Goal: Task Accomplishment & Management: Manage account settings

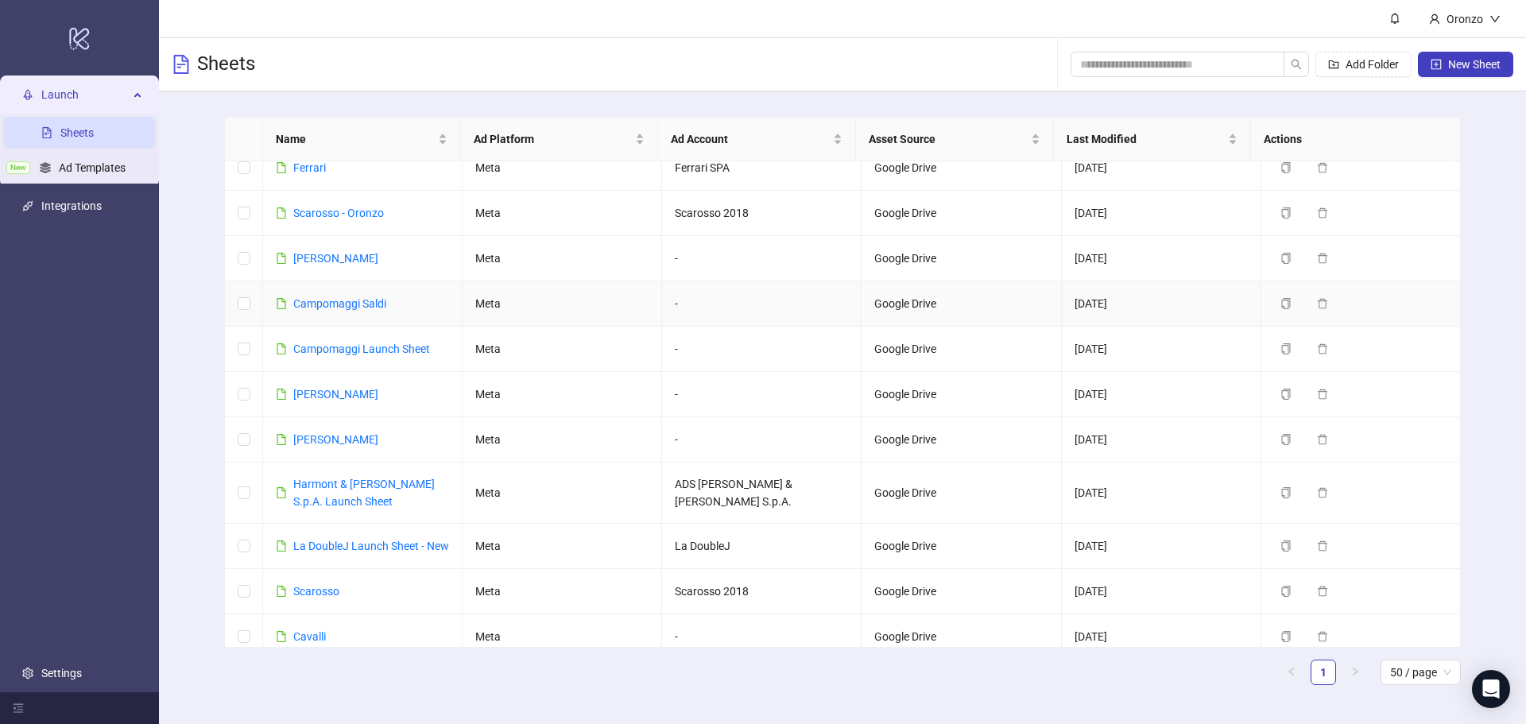
scroll to position [45, 0]
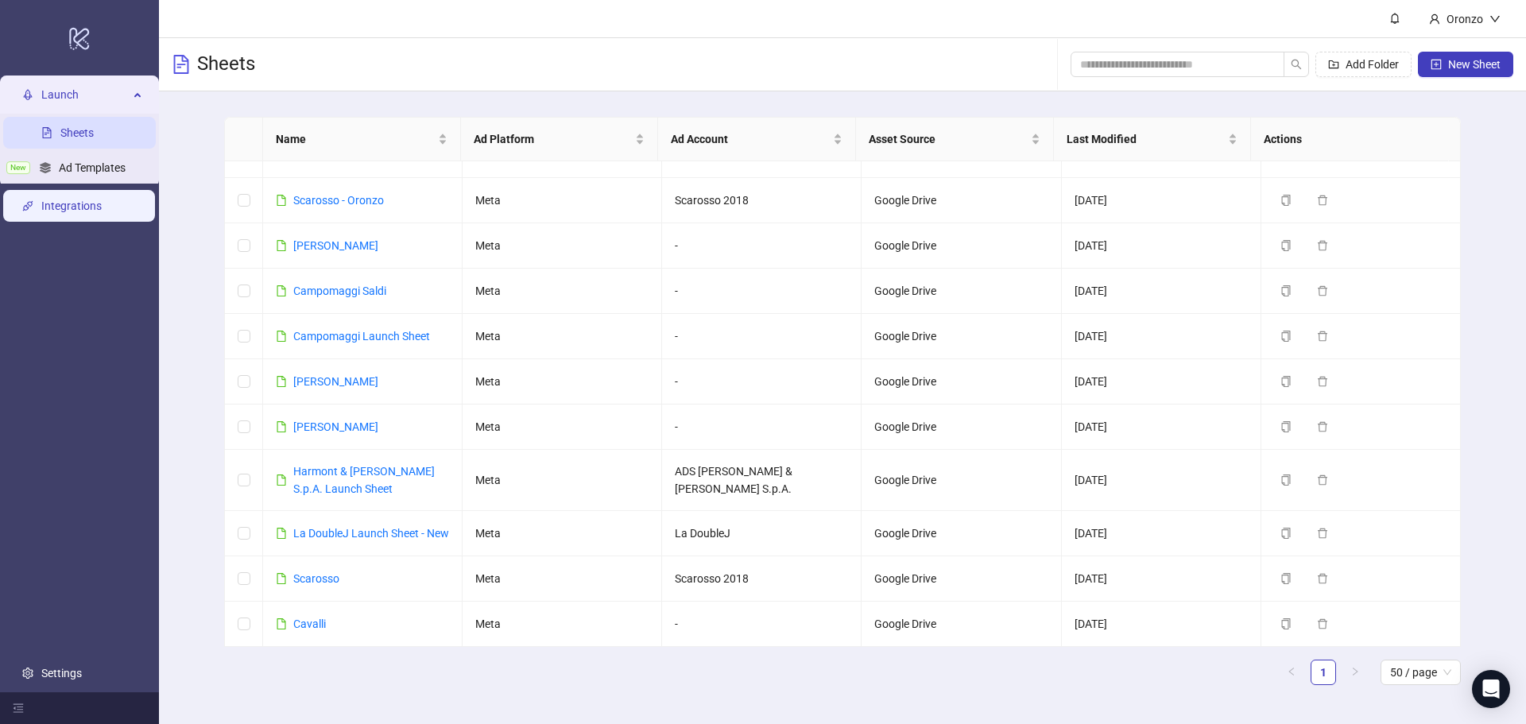
click at [99, 209] on link "Integrations" at bounding box center [71, 206] width 60 height 13
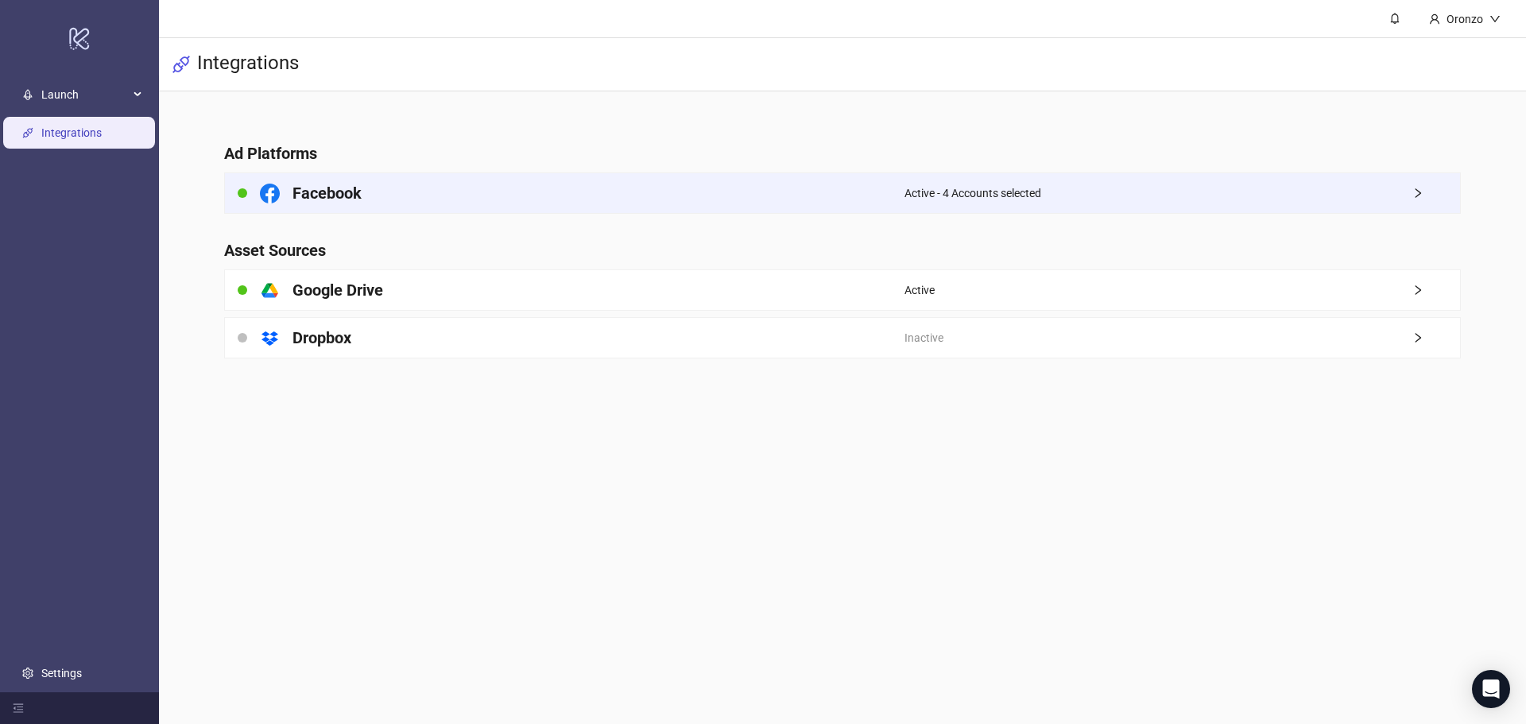
click at [1185, 205] on div "Active - 4 Accounts selected" at bounding box center [1183, 193] width 556 height 40
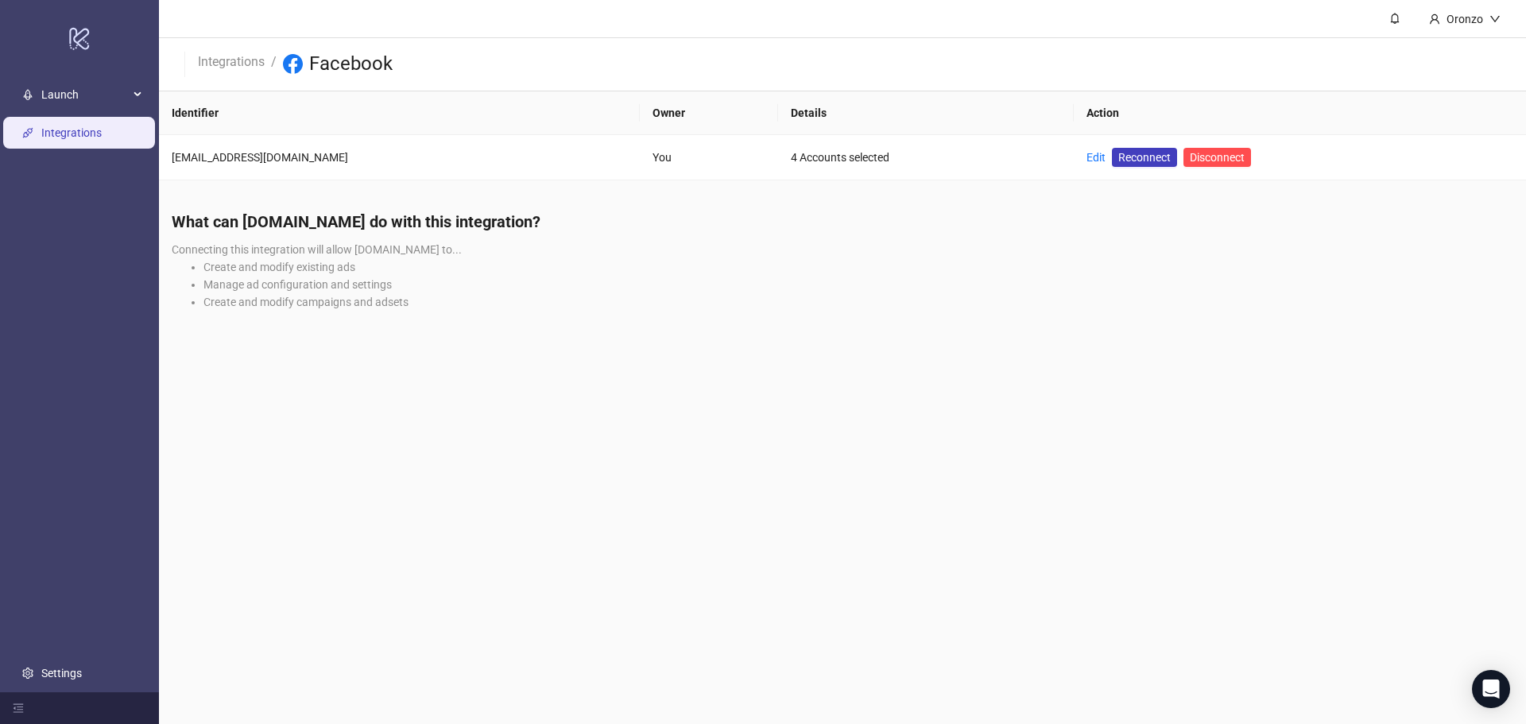
click at [52, 139] on link "Integrations" at bounding box center [71, 132] width 60 height 13
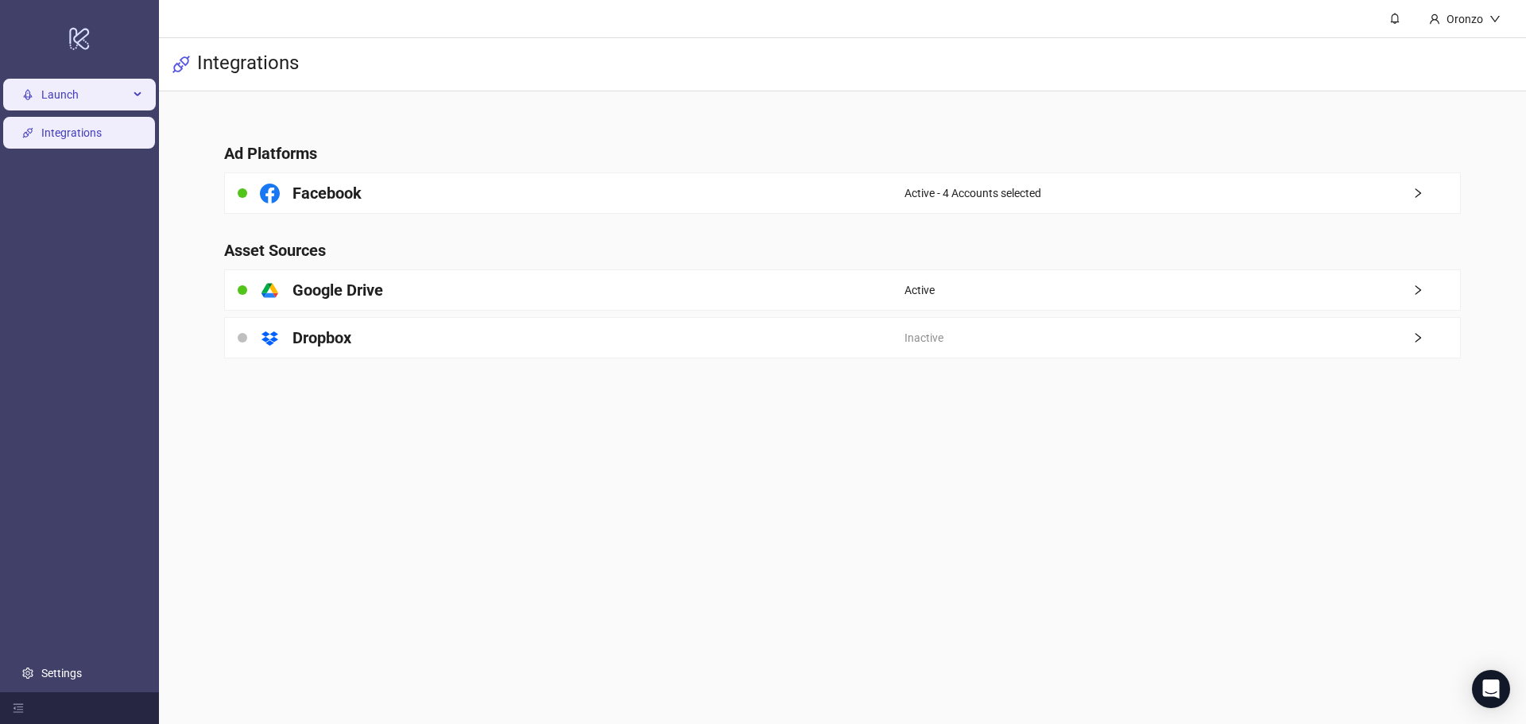
click at [54, 94] on span "Launch" at bounding box center [84, 95] width 87 height 32
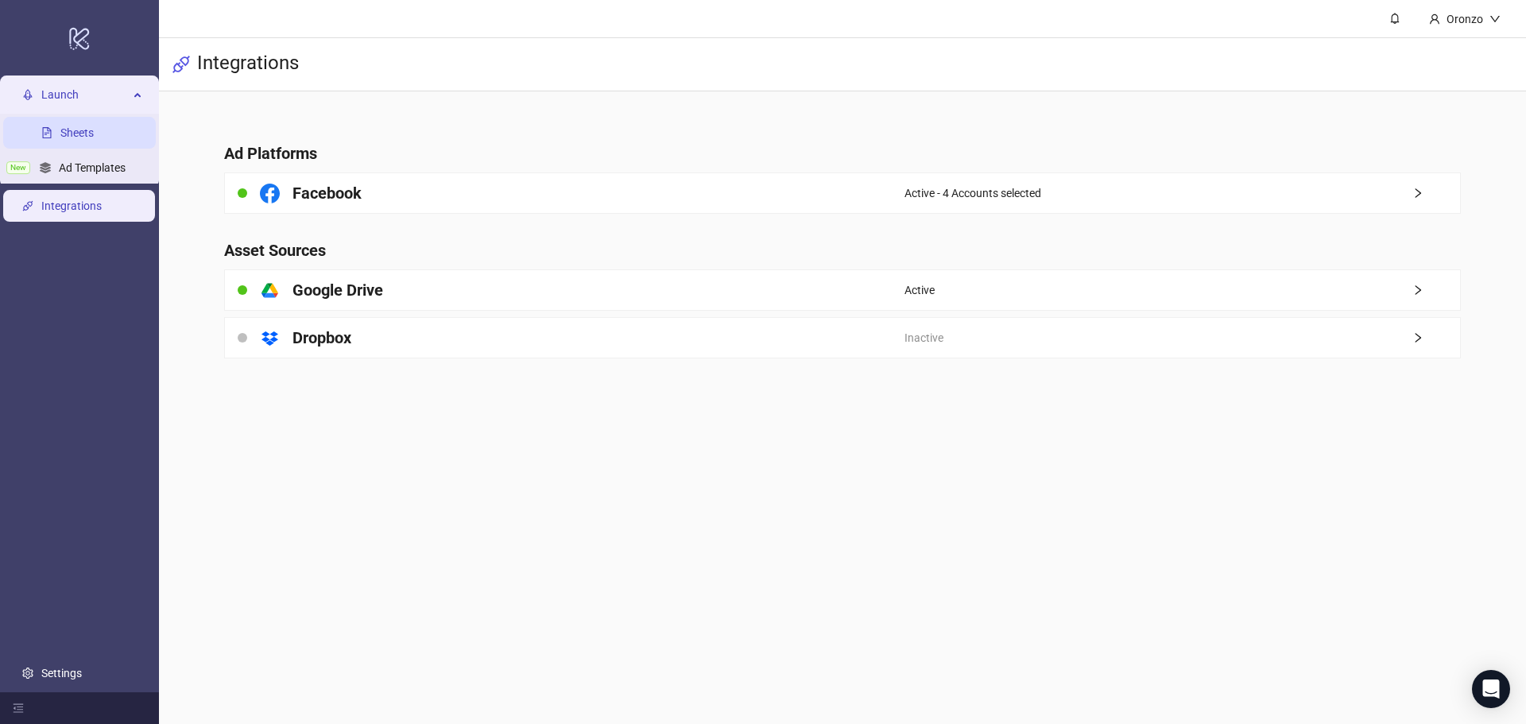
click at [60, 126] on link "Sheets" at bounding box center [76, 132] width 33 height 13
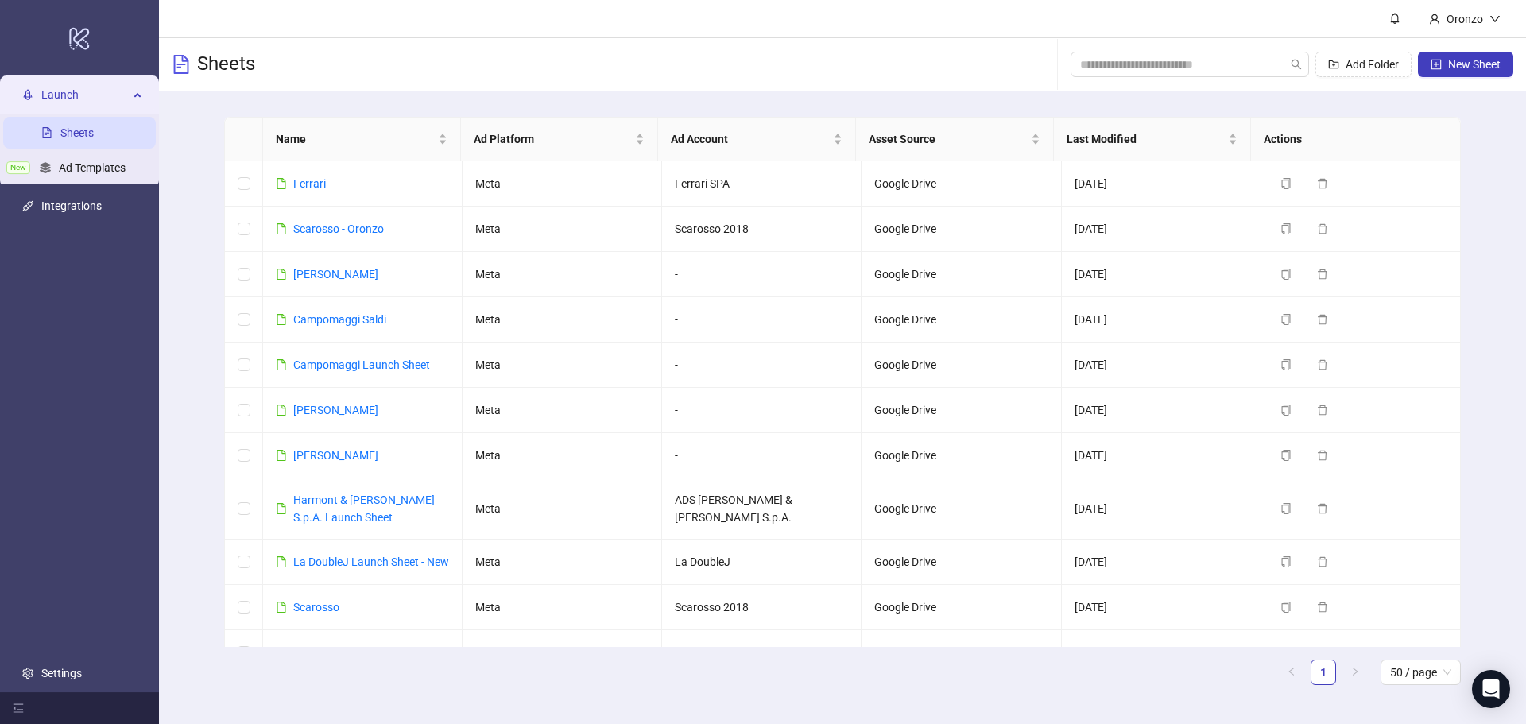
click at [83, 188] on ul "Launch Sheets New Ad Templates Integrations Settings" at bounding box center [79, 384] width 159 height 617
click at [83, 200] on link "Integrations" at bounding box center [71, 206] width 60 height 13
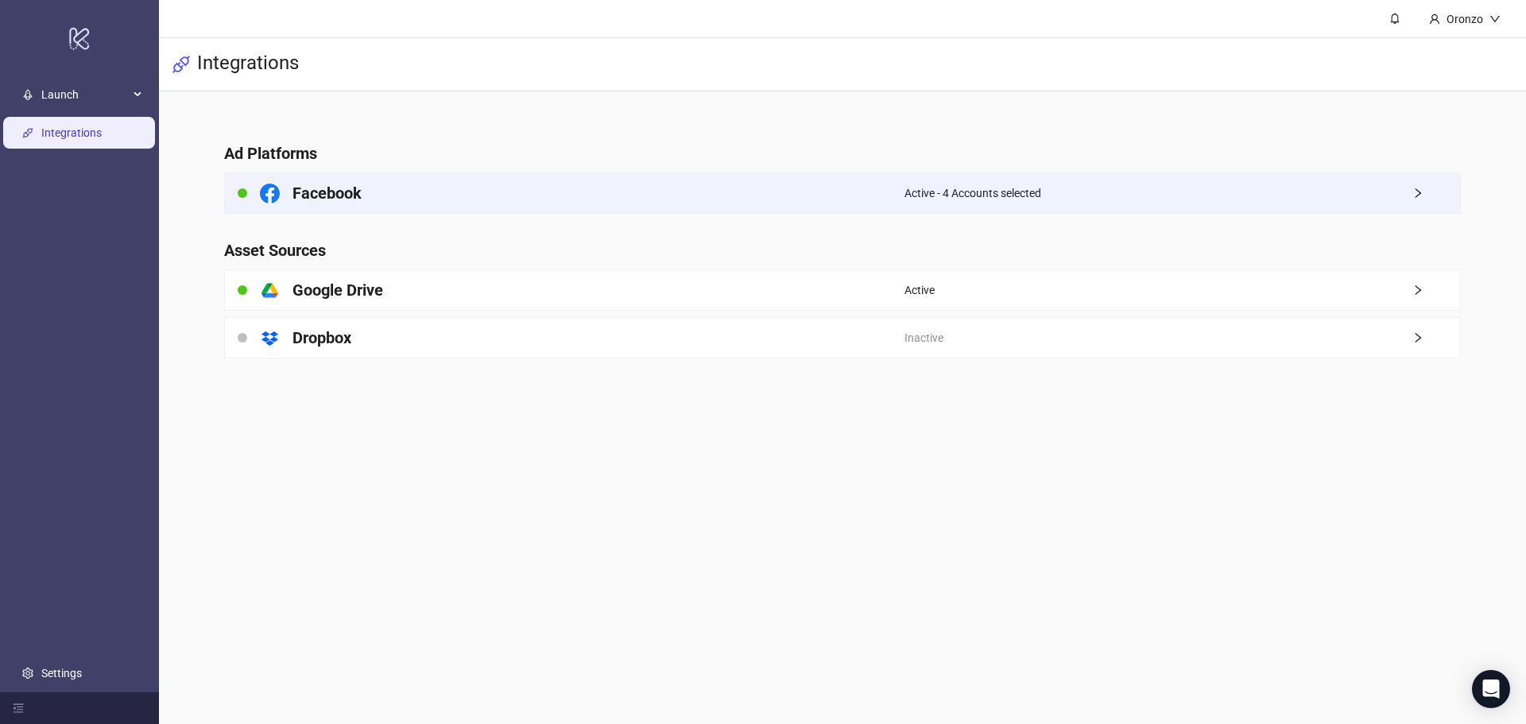
click at [323, 188] on h4 "Facebook" at bounding box center [326, 193] width 69 height 22
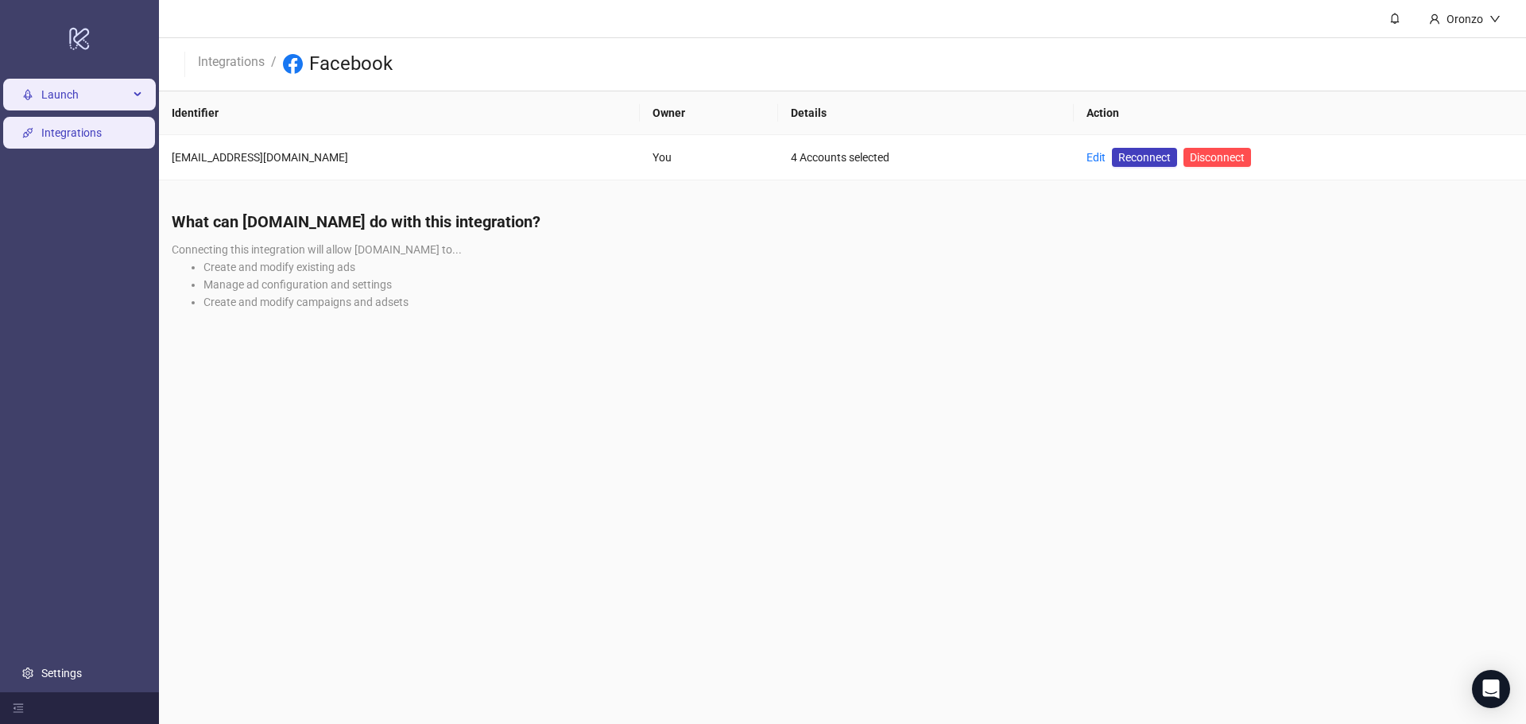
click at [115, 107] on span "Launch" at bounding box center [84, 95] width 87 height 32
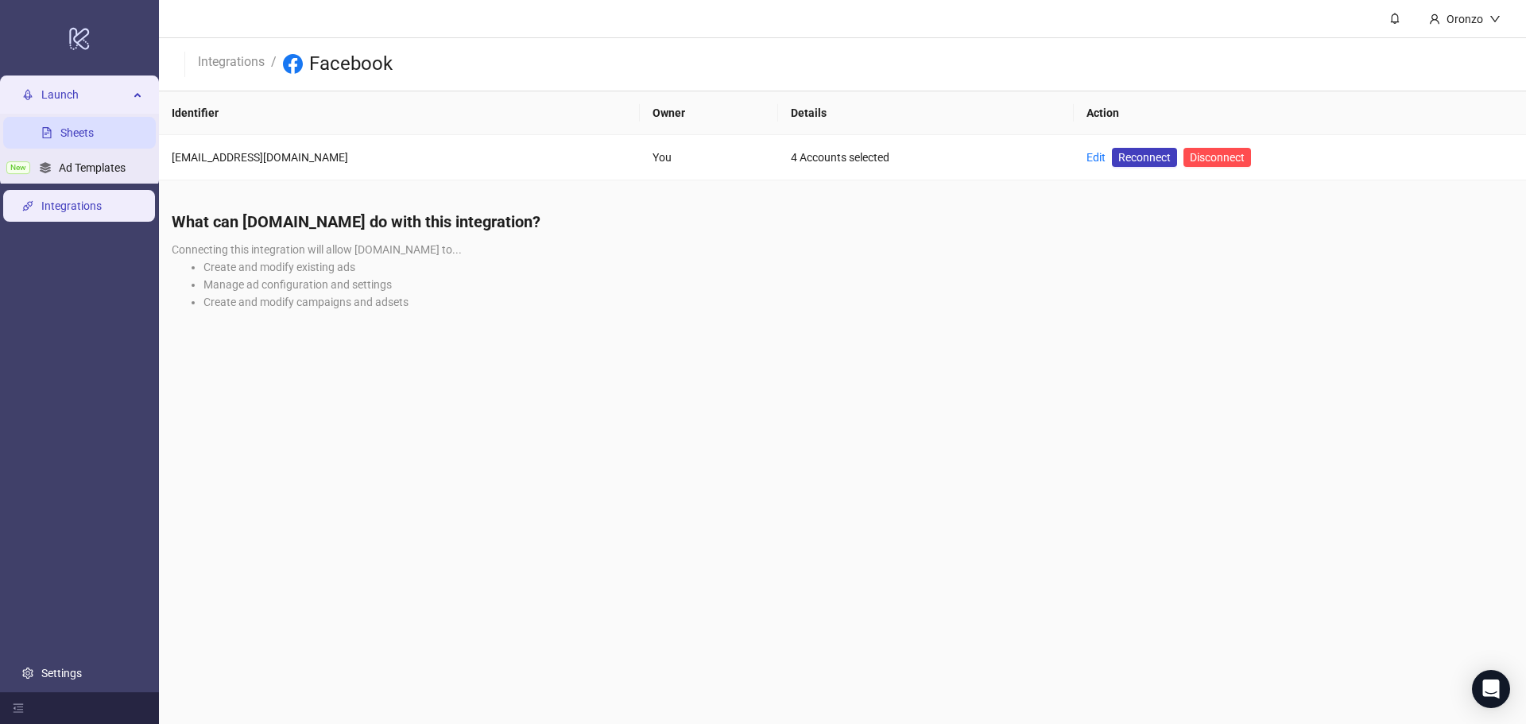
drag, startPoint x: 96, startPoint y: 130, endPoint x: 93, endPoint y: 145, distance: 15.4
click at [94, 129] on link "Sheets" at bounding box center [76, 132] width 33 height 13
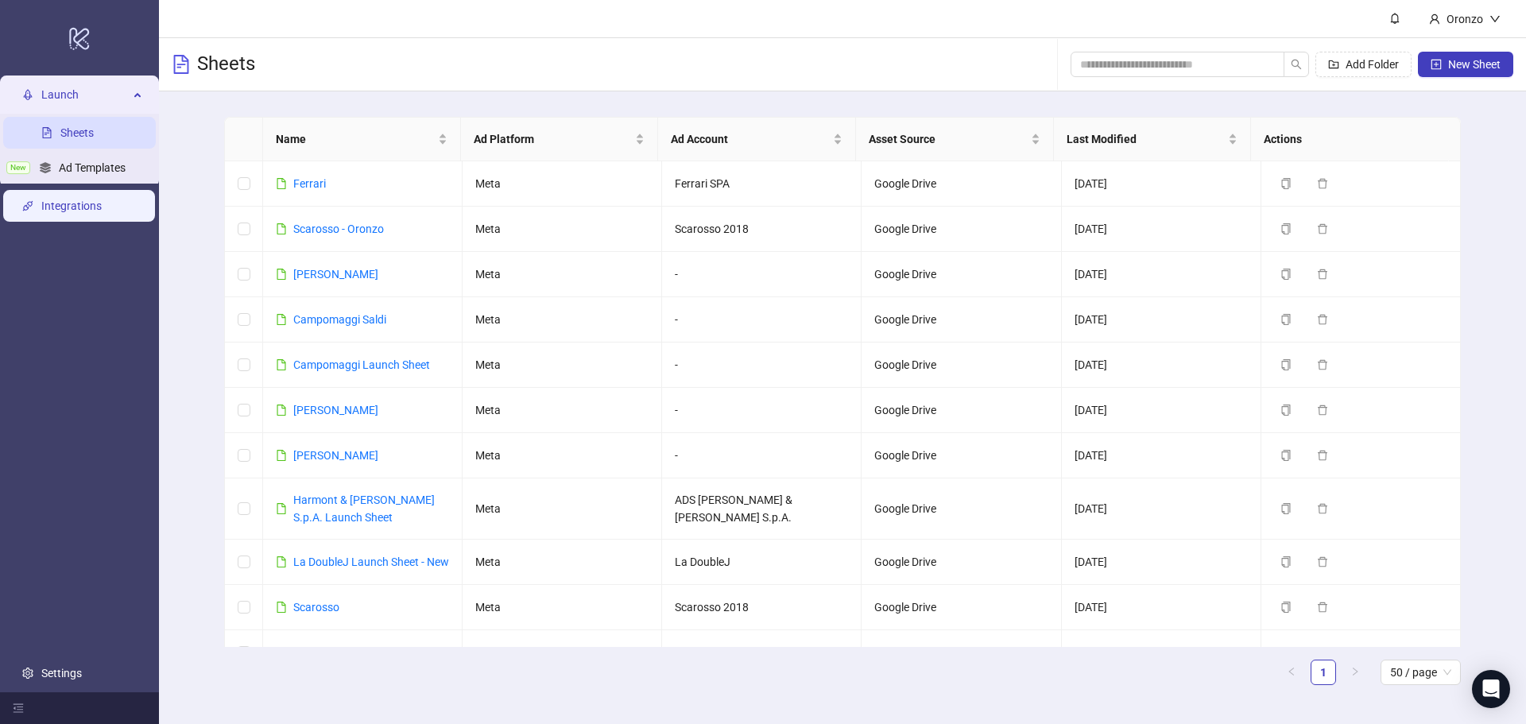
click at [86, 203] on link "Integrations" at bounding box center [71, 206] width 60 height 13
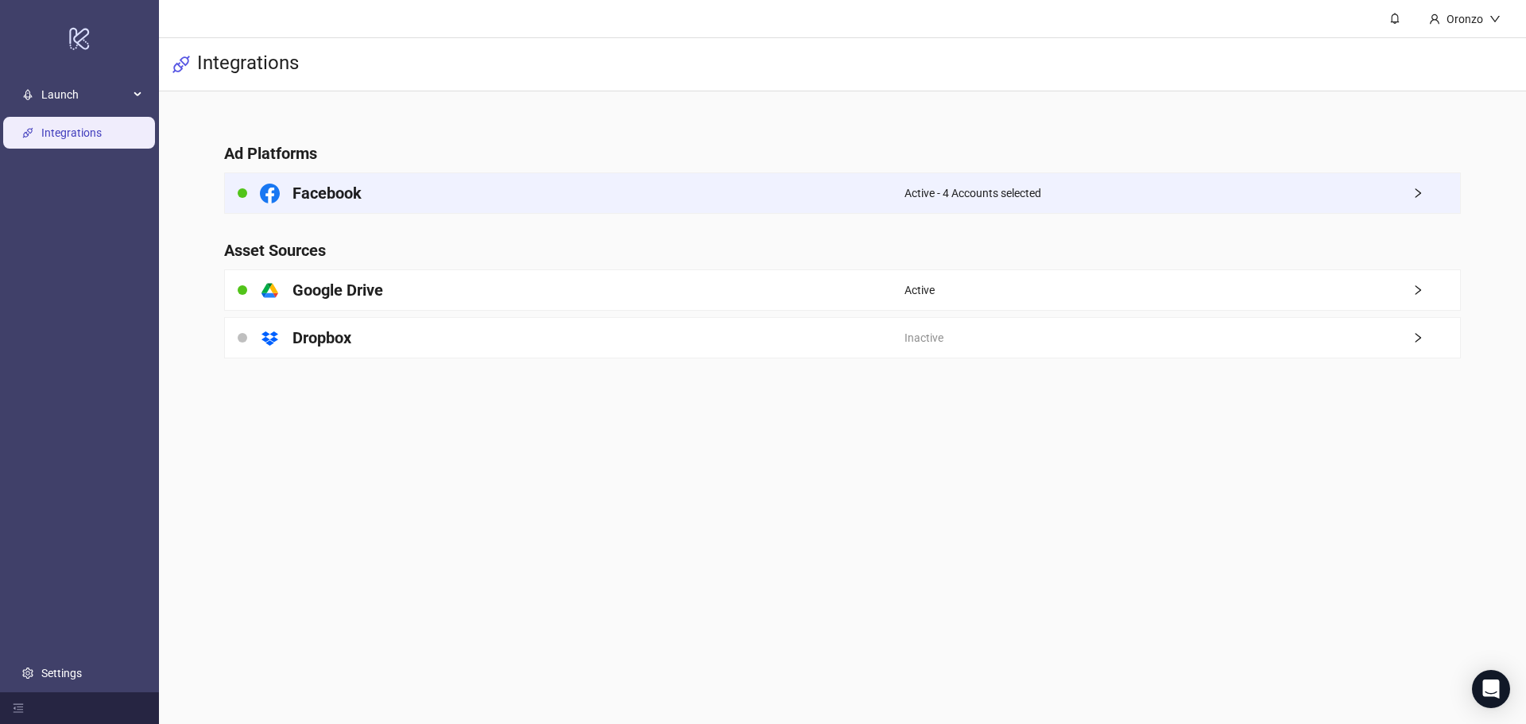
click at [1430, 191] on span "right" at bounding box center [1436, 193] width 48 height 11
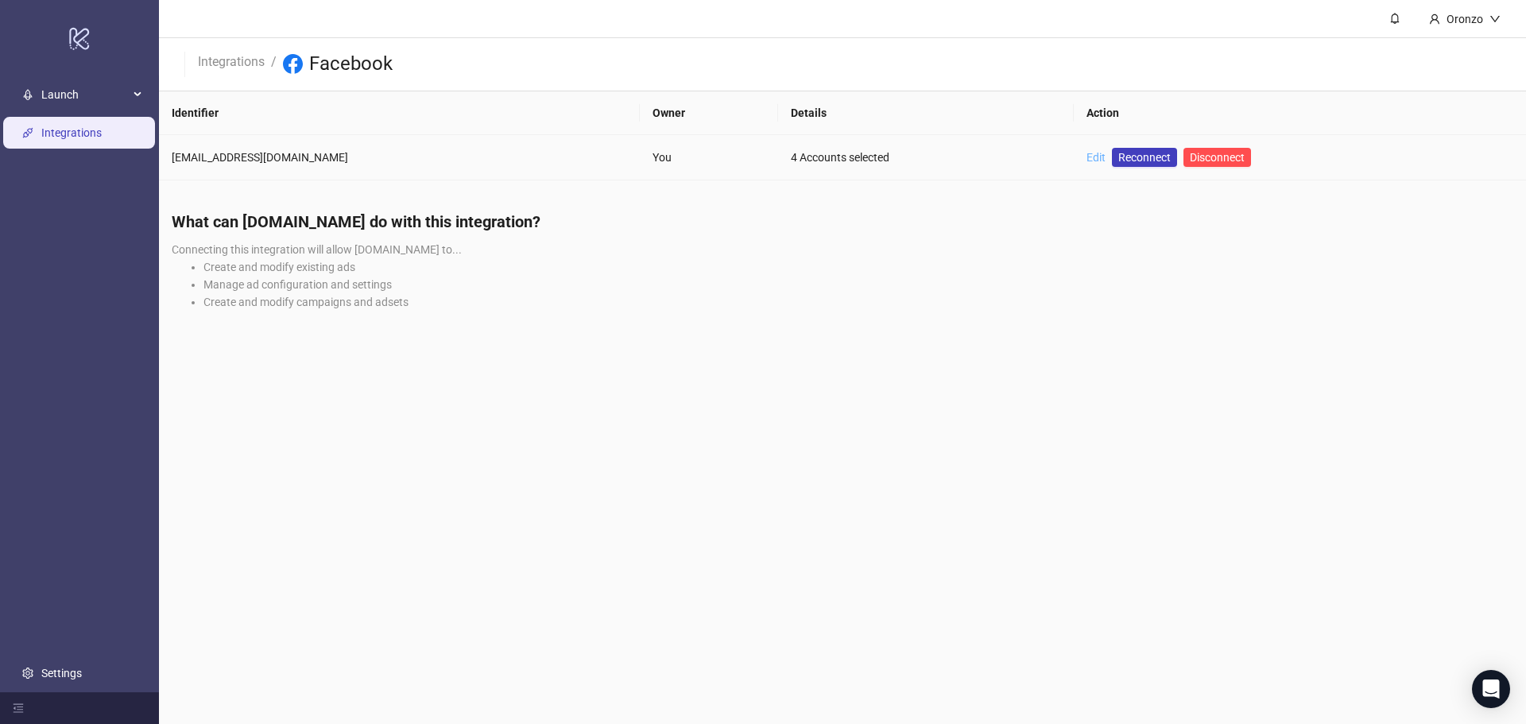
click at [1102, 159] on link "Edit" at bounding box center [1096, 157] width 19 height 13
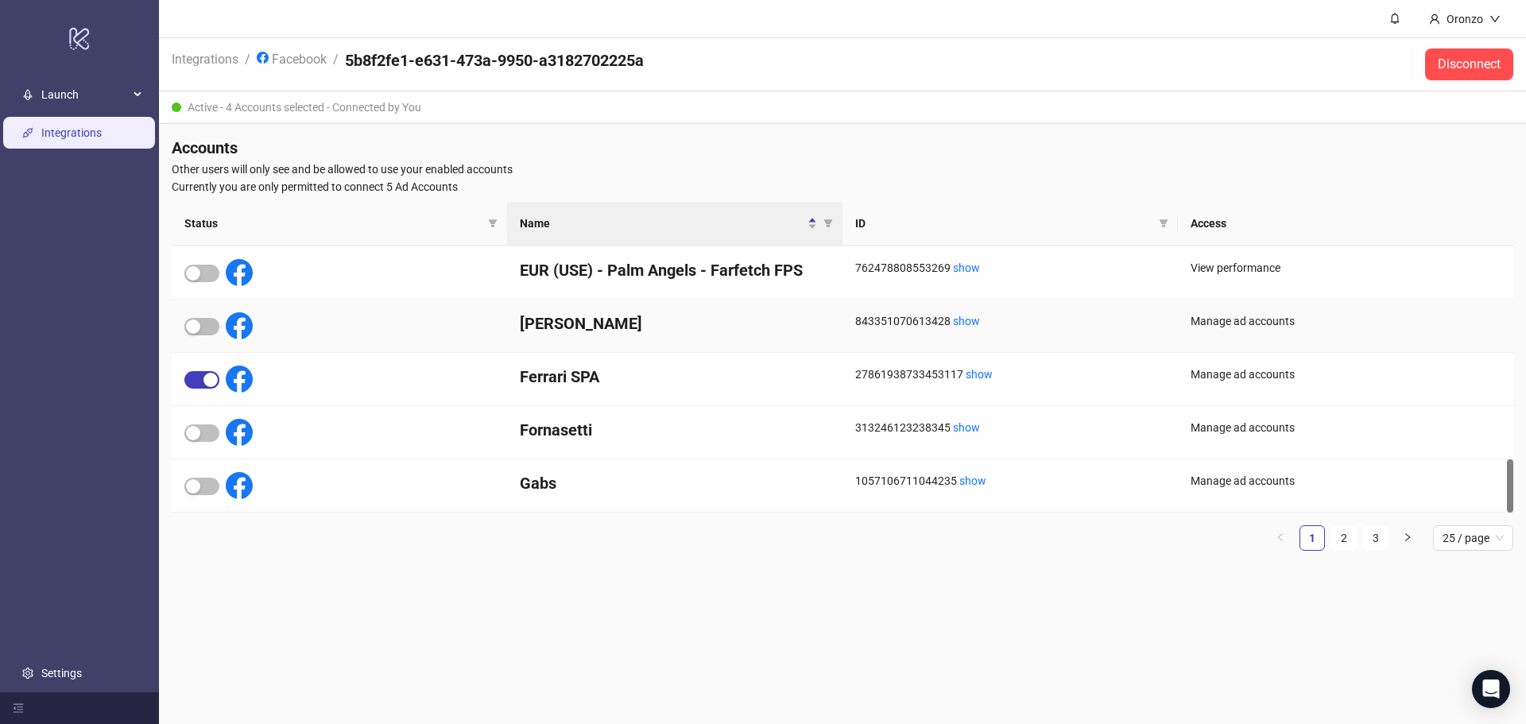
scroll to position [1064, 0]
click at [1407, 533] on icon "right" at bounding box center [1408, 538] width 10 height 10
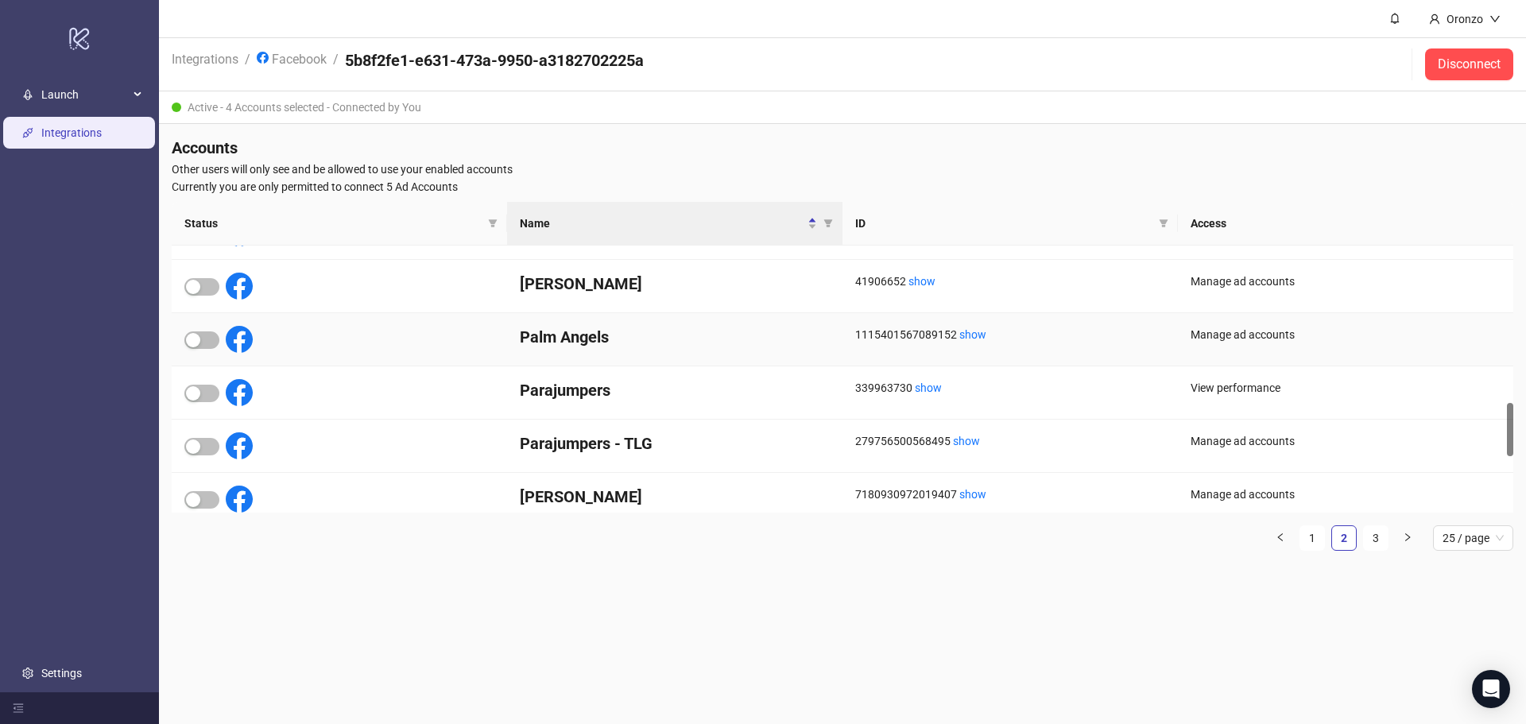
scroll to position [854, 0]
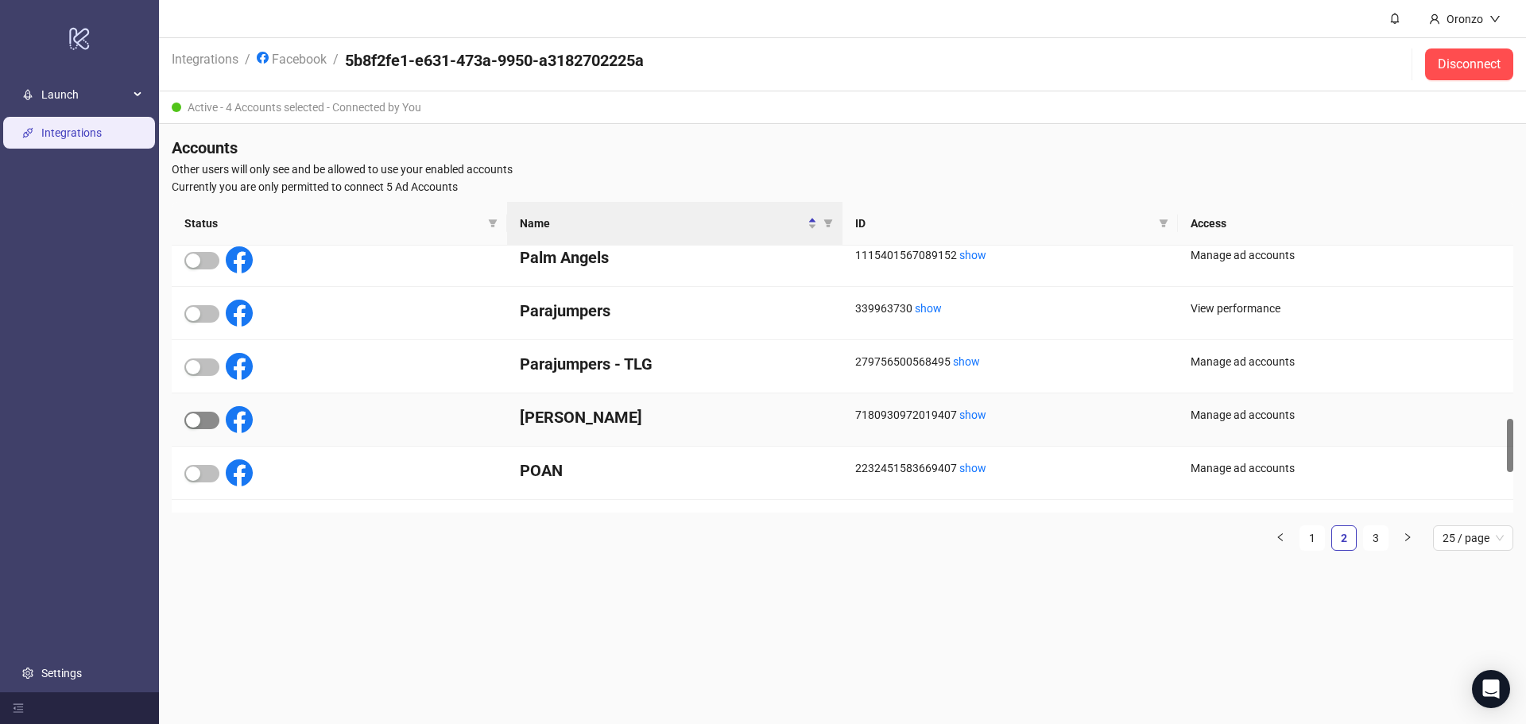
click at [197, 421] on div "button" at bounding box center [193, 420] width 14 height 14
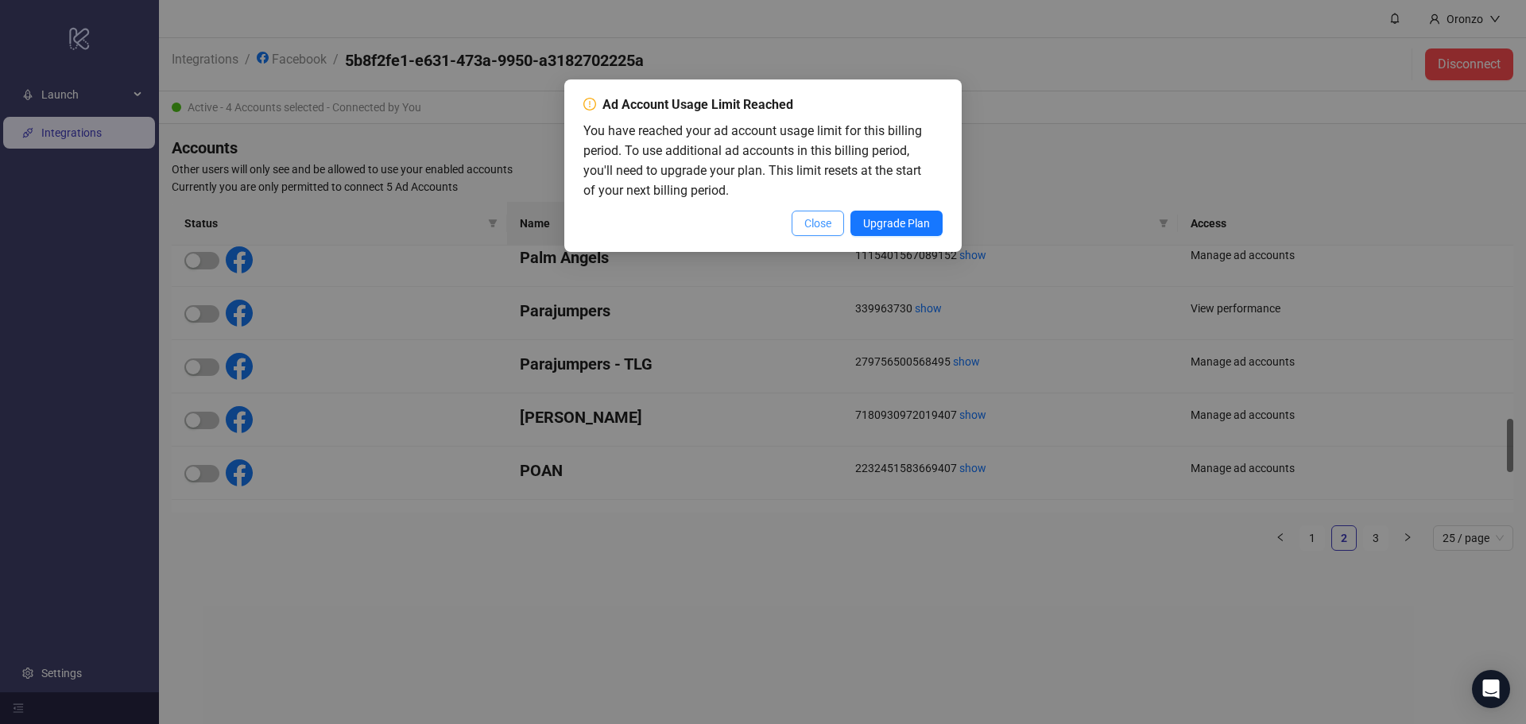
click at [820, 221] on span "Close" at bounding box center [817, 223] width 27 height 13
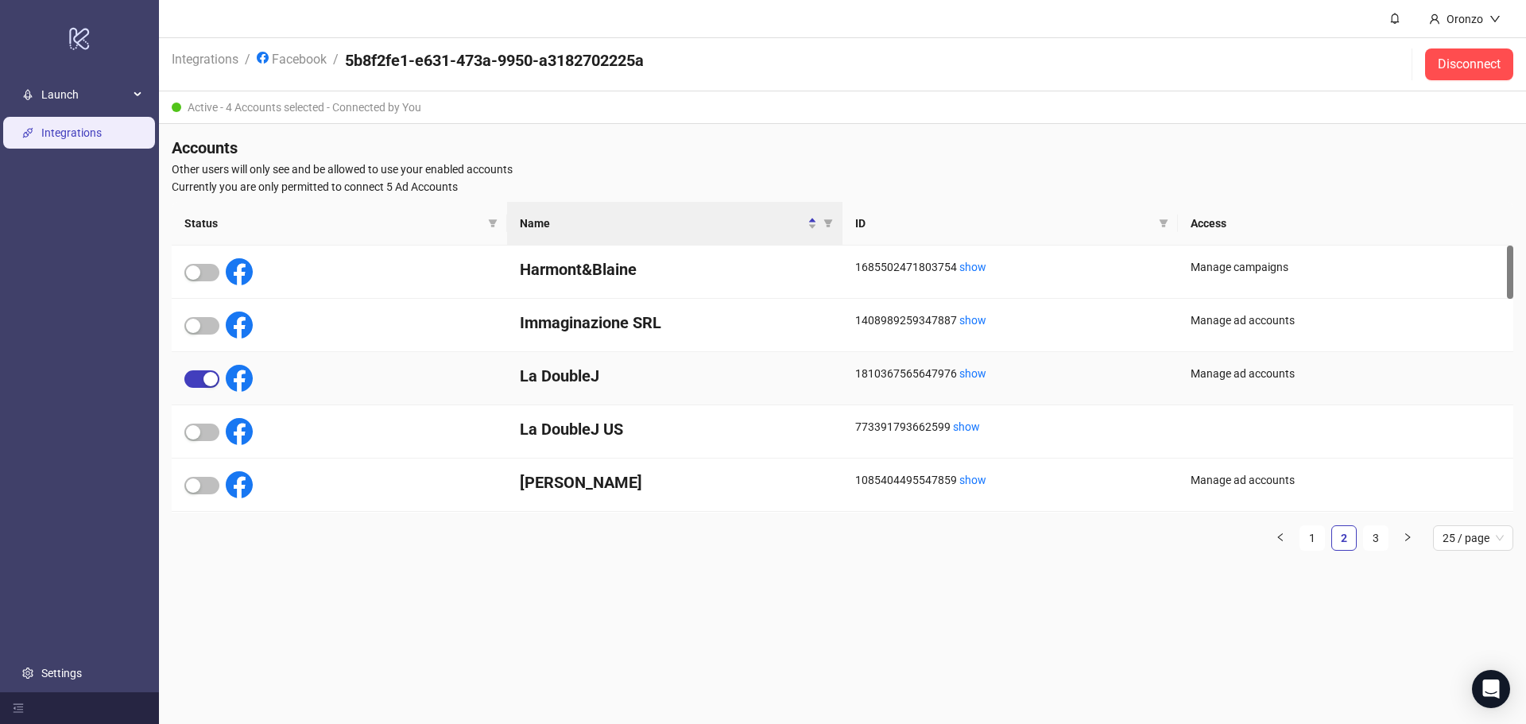
scroll to position [79, 0]
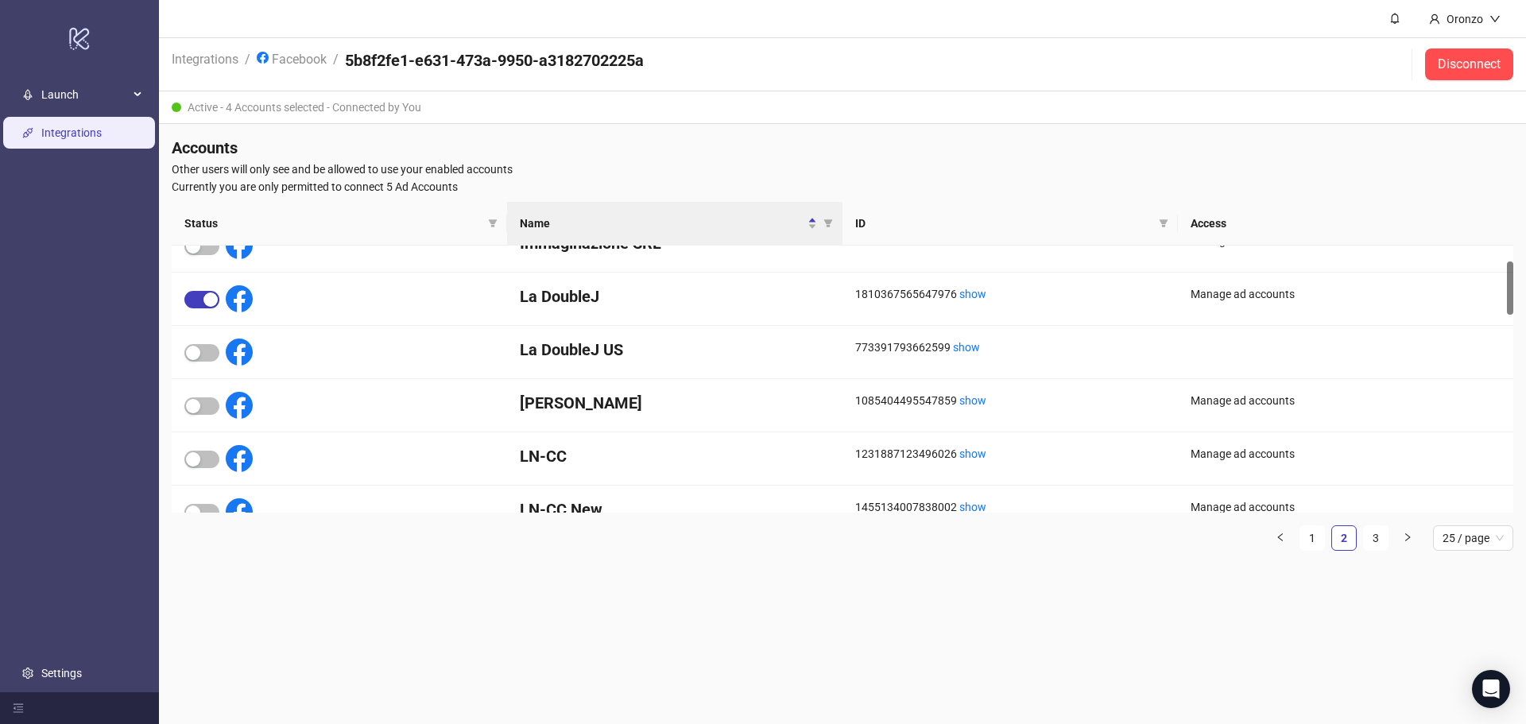
click at [449, 219] on span "Status" at bounding box center [332, 223] width 297 height 17
click at [496, 223] on icon "filter" at bounding box center [493, 224] width 10 height 10
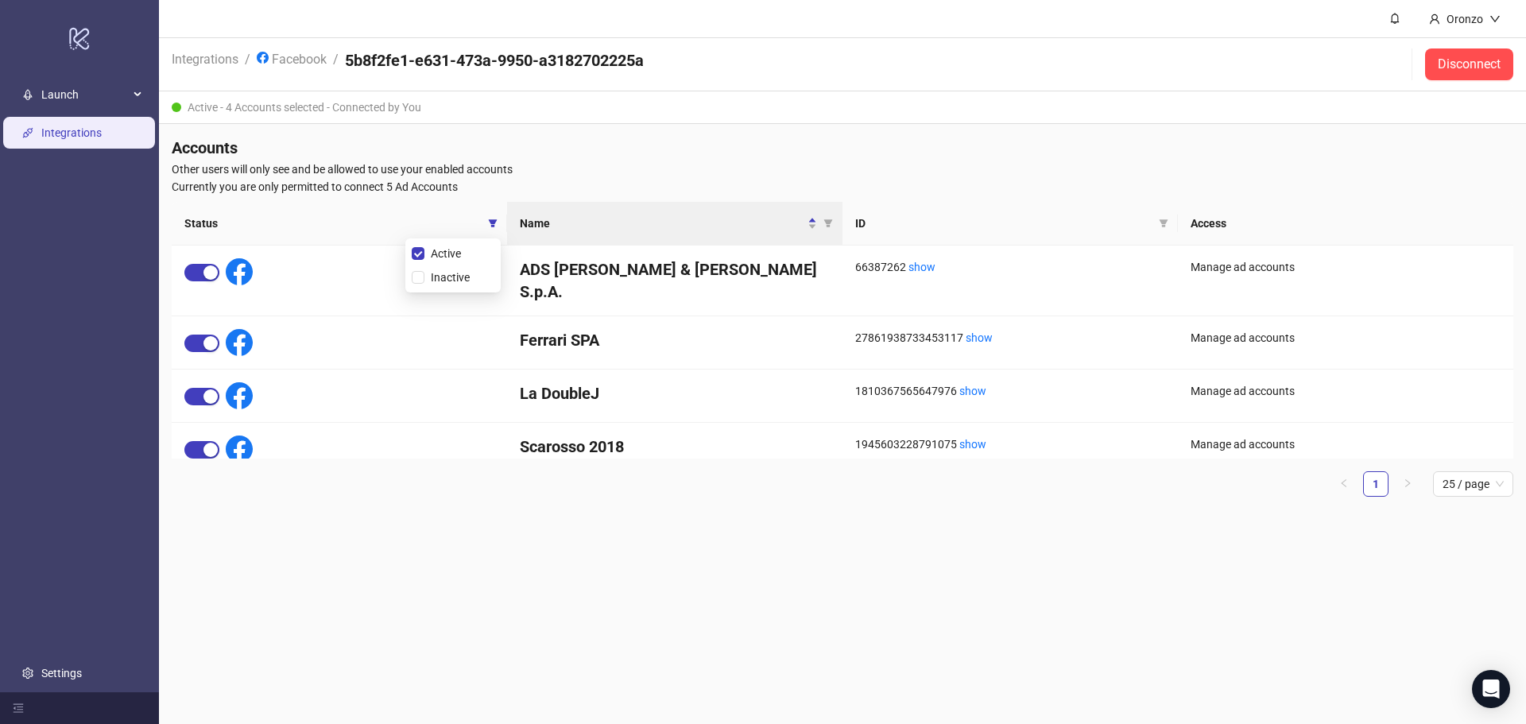
click at [331, 648] on main "Oronzo Integrations / Facebook / 5b8f2fe1-e631-473a-9950-a3182702225a Disconnec…" at bounding box center [842, 362] width 1367 height 724
click at [202, 388] on span "button" at bounding box center [201, 396] width 35 height 17
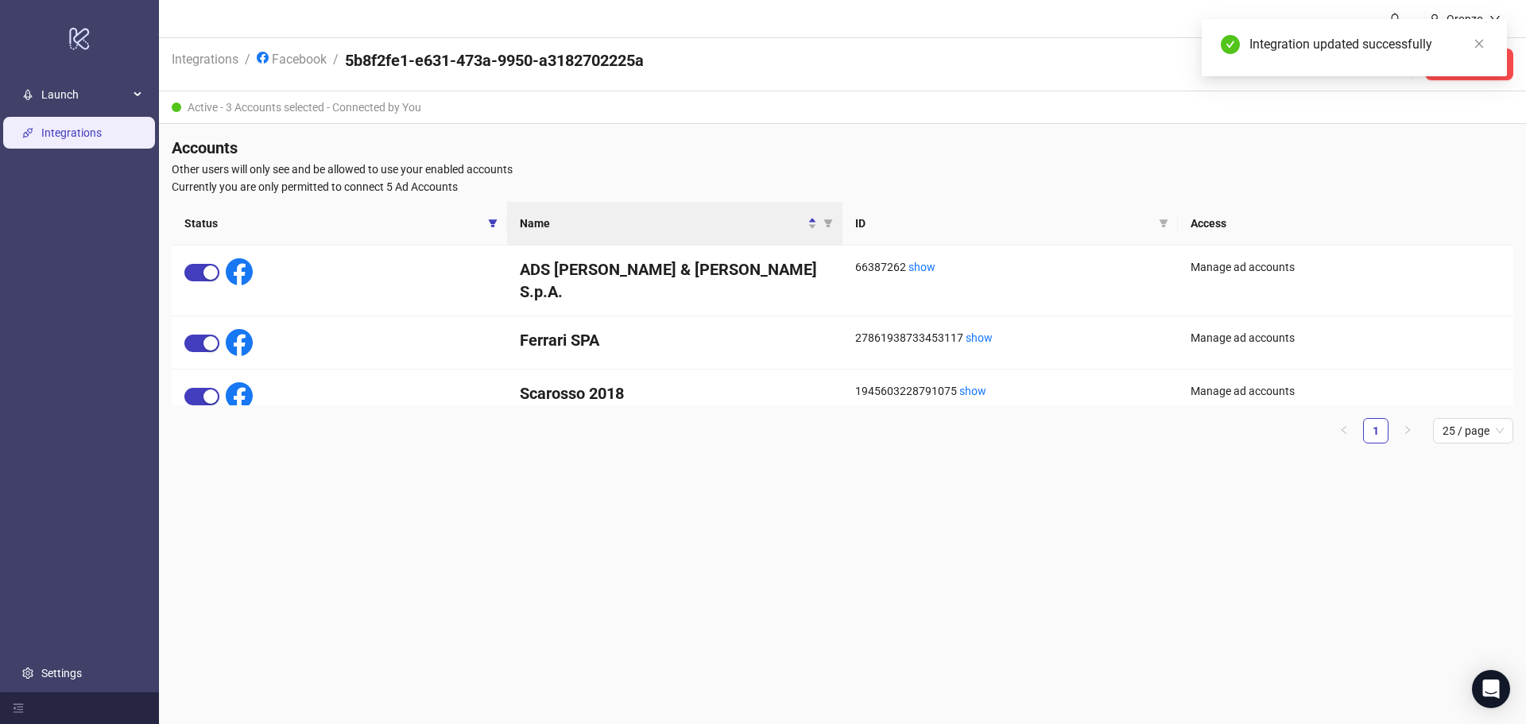
click at [482, 218] on div "Status" at bounding box center [339, 223] width 310 height 17
click at [497, 228] on span at bounding box center [493, 223] width 16 height 24
click at [444, 277] on span "Inactive" at bounding box center [450, 277] width 52 height 17
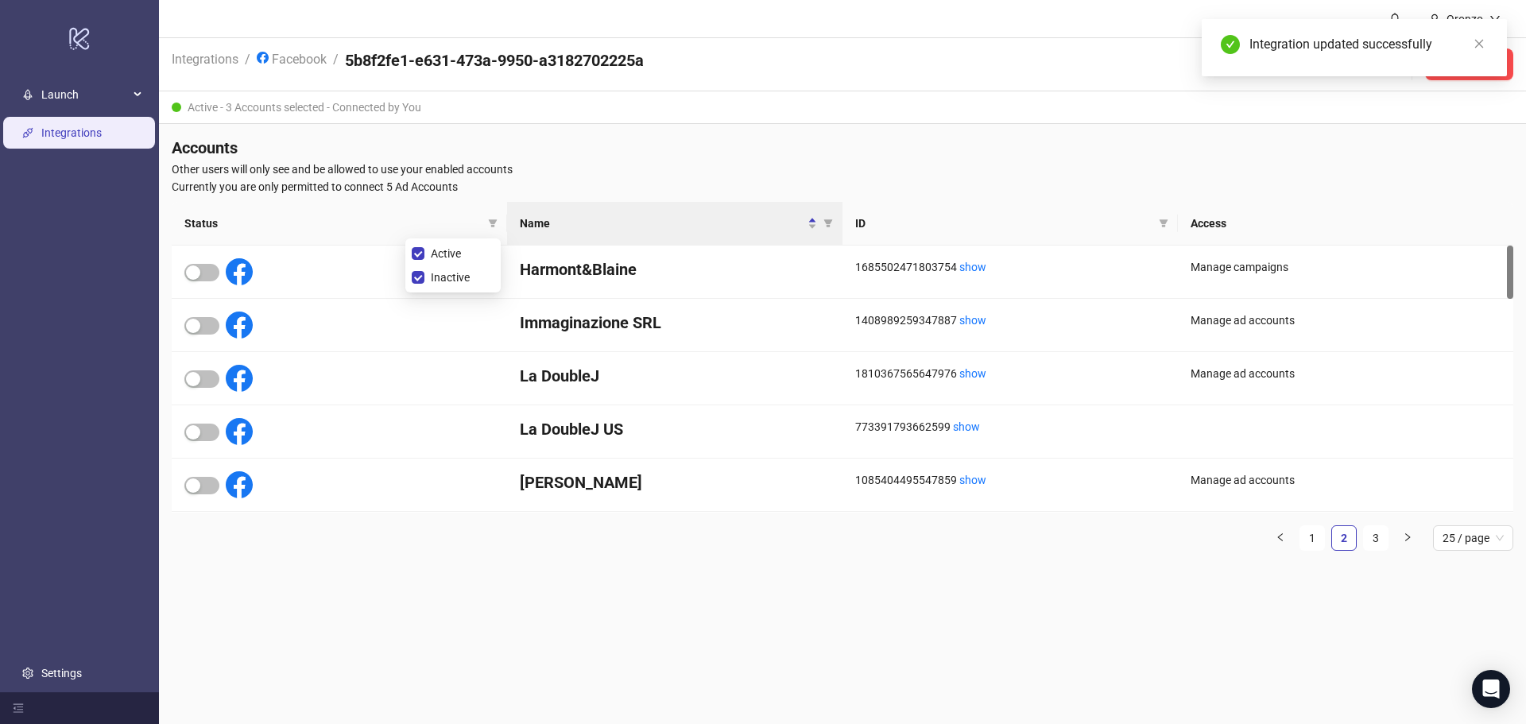
click at [532, 573] on div "Accounts Other users will only see and be allowed to use your enabled accounts …" at bounding box center [842, 350] width 1367 height 452
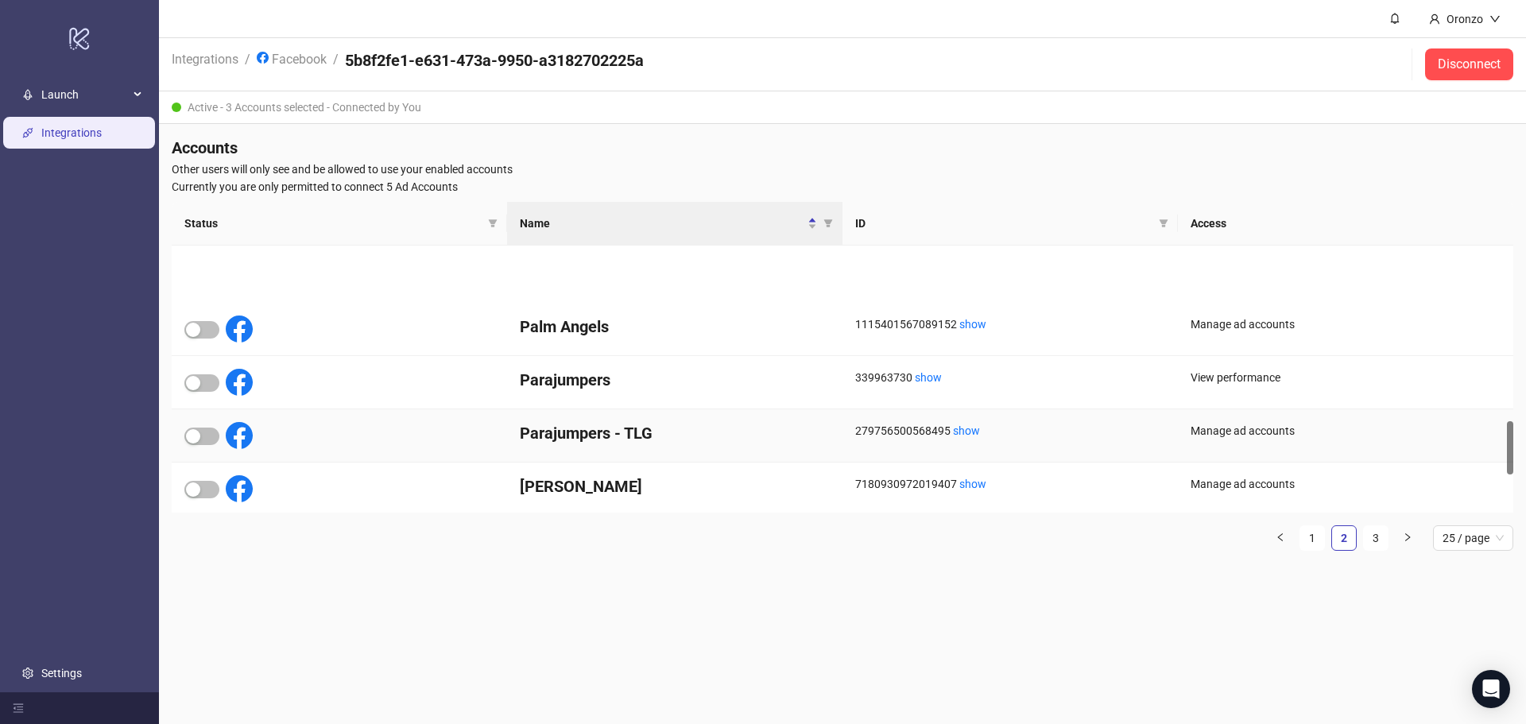
scroll to position [954, 0]
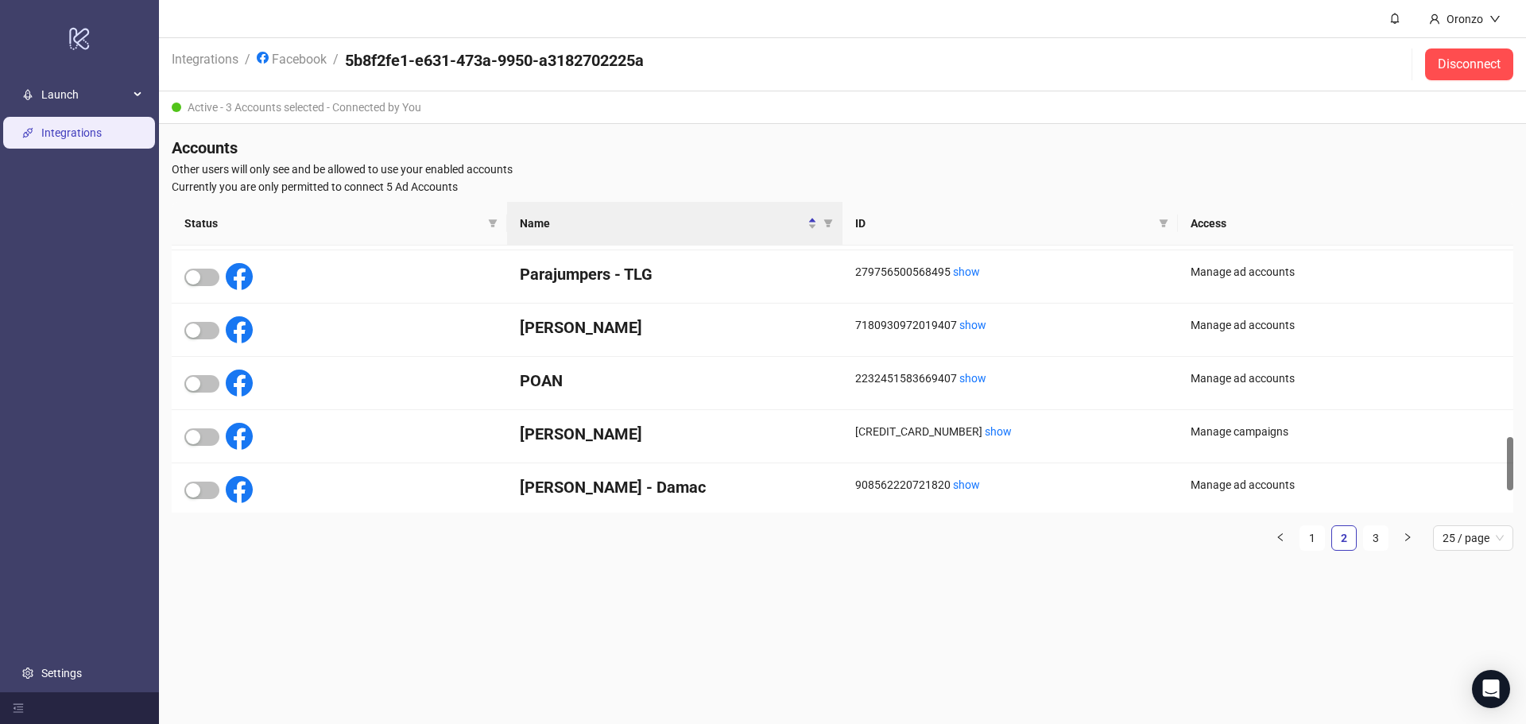
click at [155, 323] on ul "Launch Sheets New Ad Templates Integrations Settings" at bounding box center [79, 384] width 159 height 617
click at [194, 326] on div "button" at bounding box center [193, 330] width 14 height 14
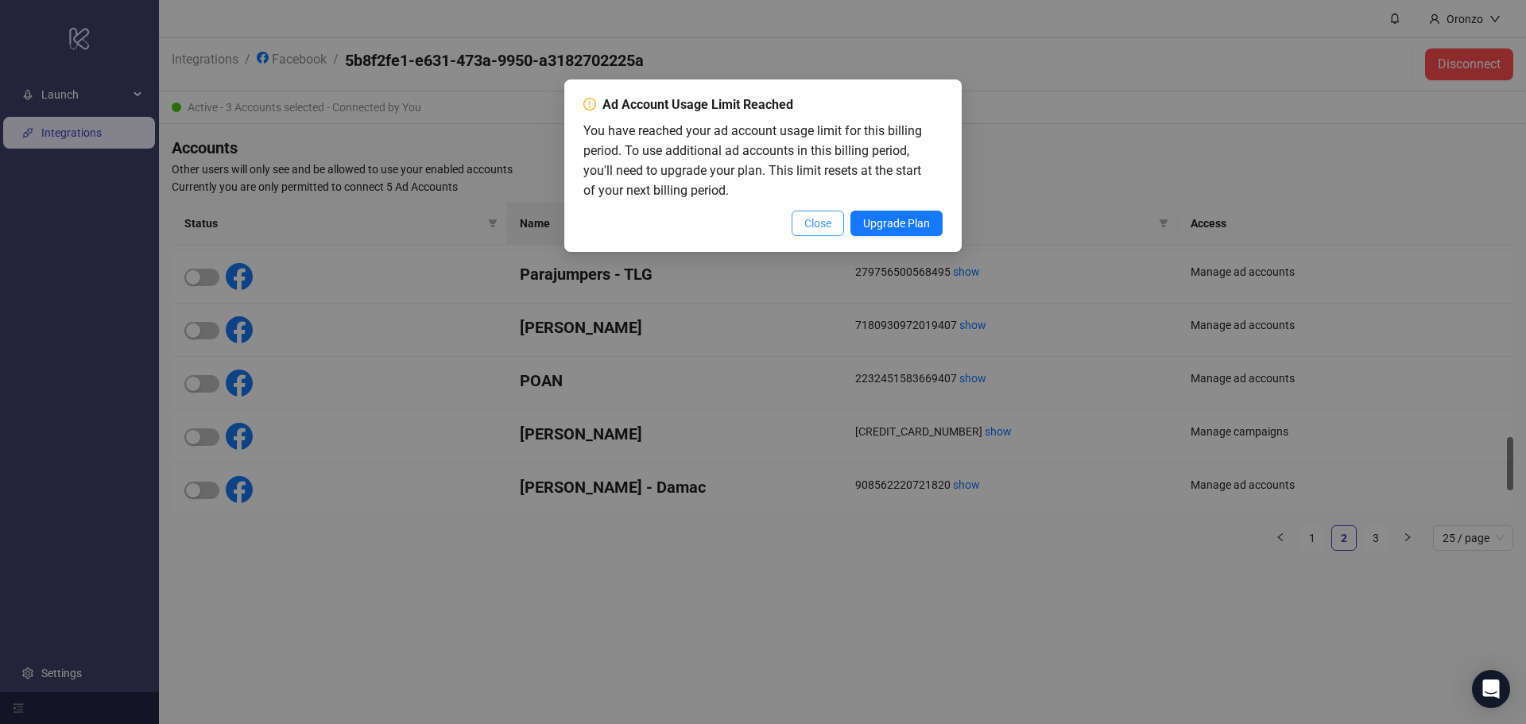
click at [807, 223] on span "Close" at bounding box center [817, 223] width 27 height 13
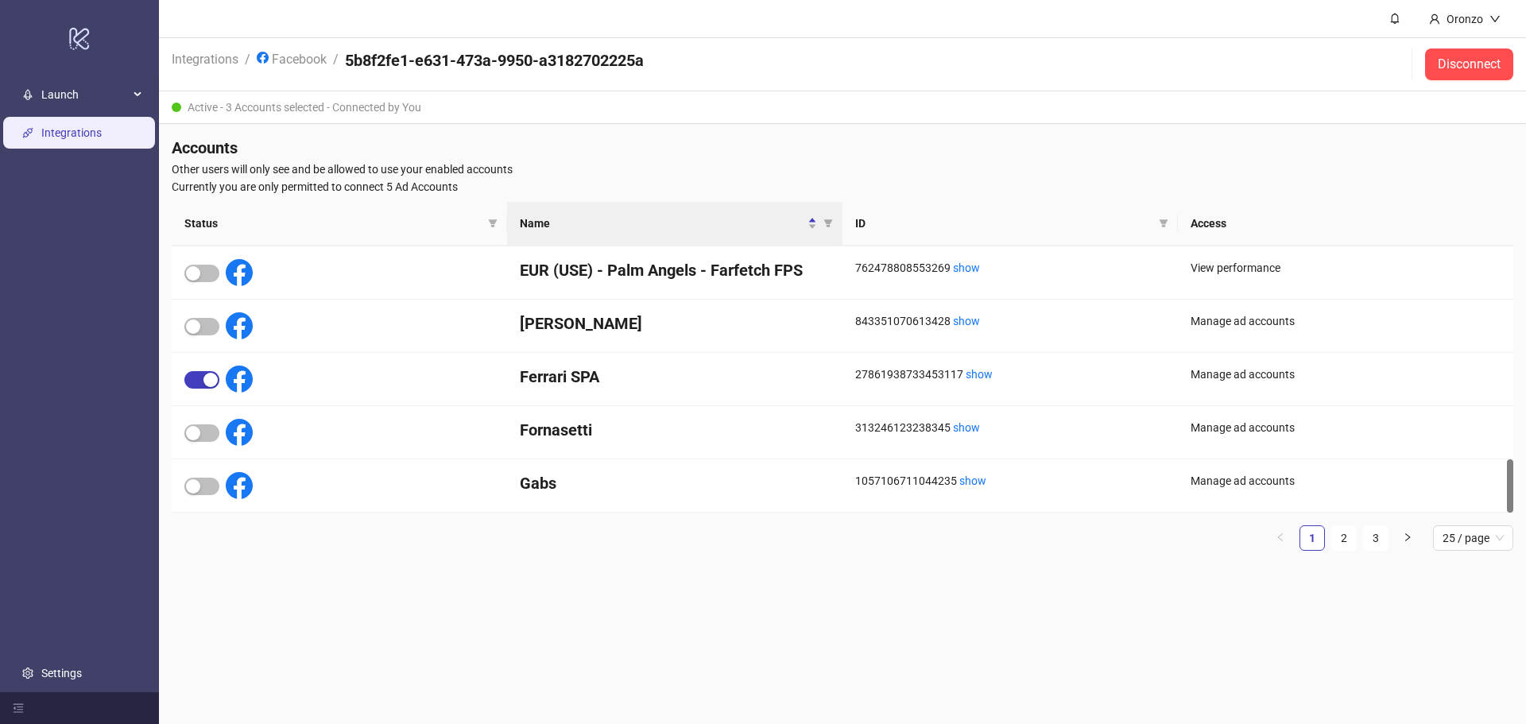
click at [1335, 407] on div "Manage ad accounts" at bounding box center [1345, 432] width 335 height 53
click at [1335, 533] on link "2" at bounding box center [1344, 538] width 24 height 24
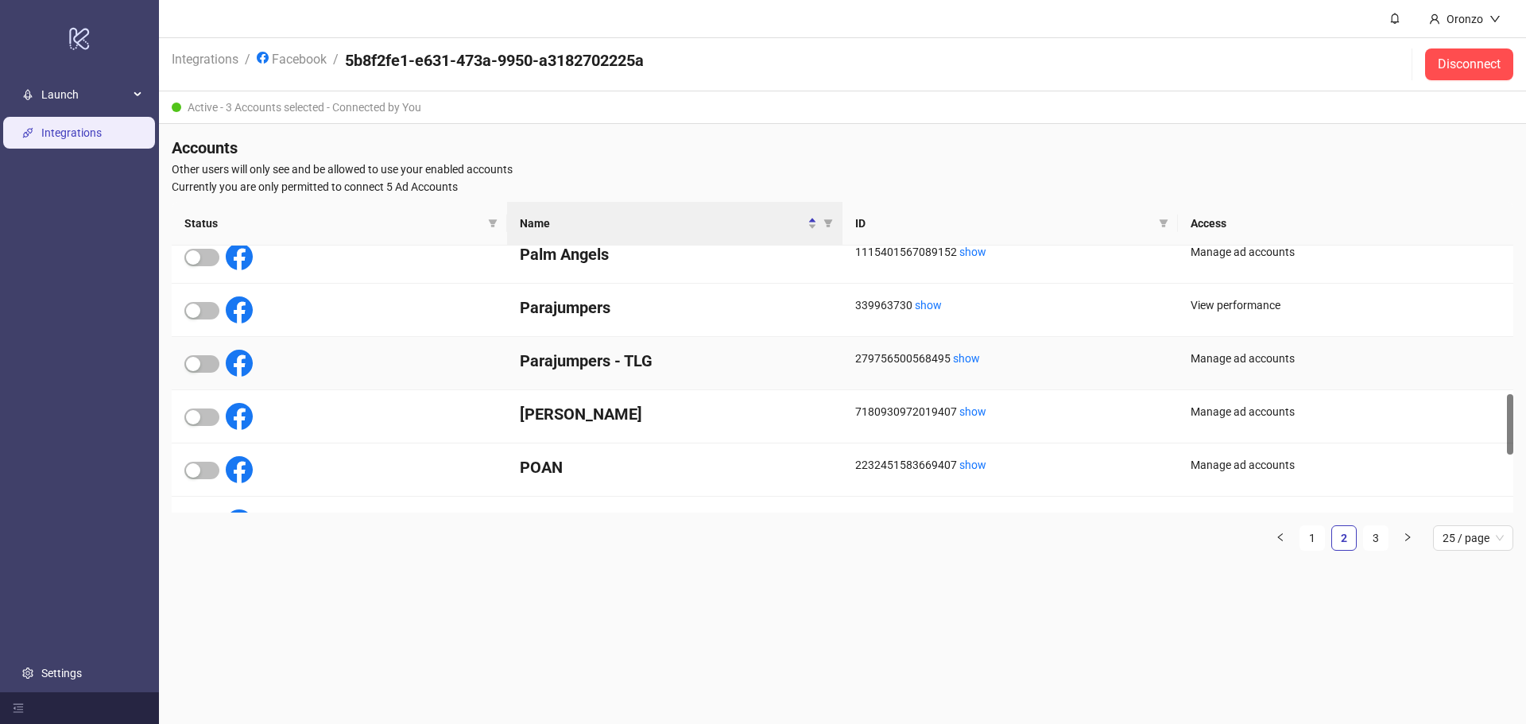
scroll to position [654, 0]
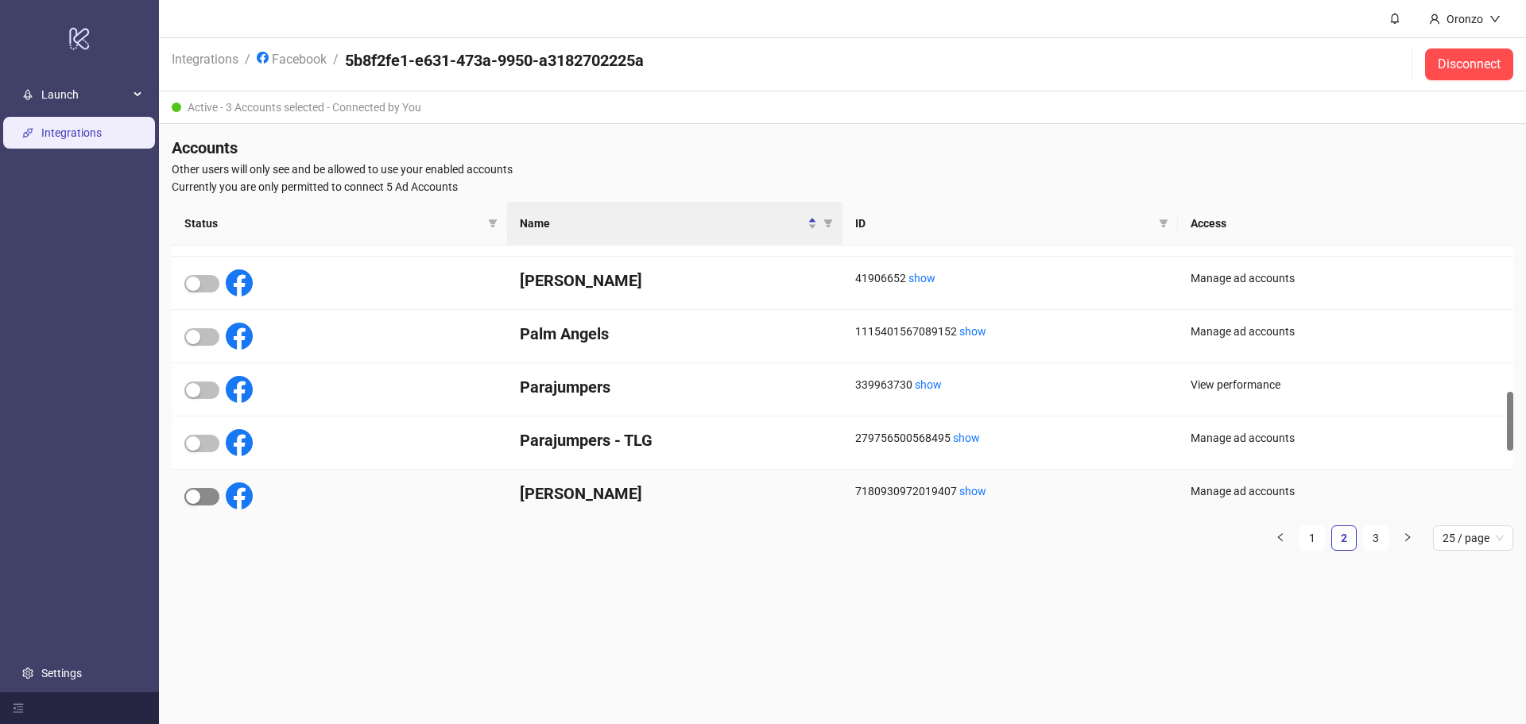
click at [199, 498] on div "button" at bounding box center [193, 497] width 14 height 14
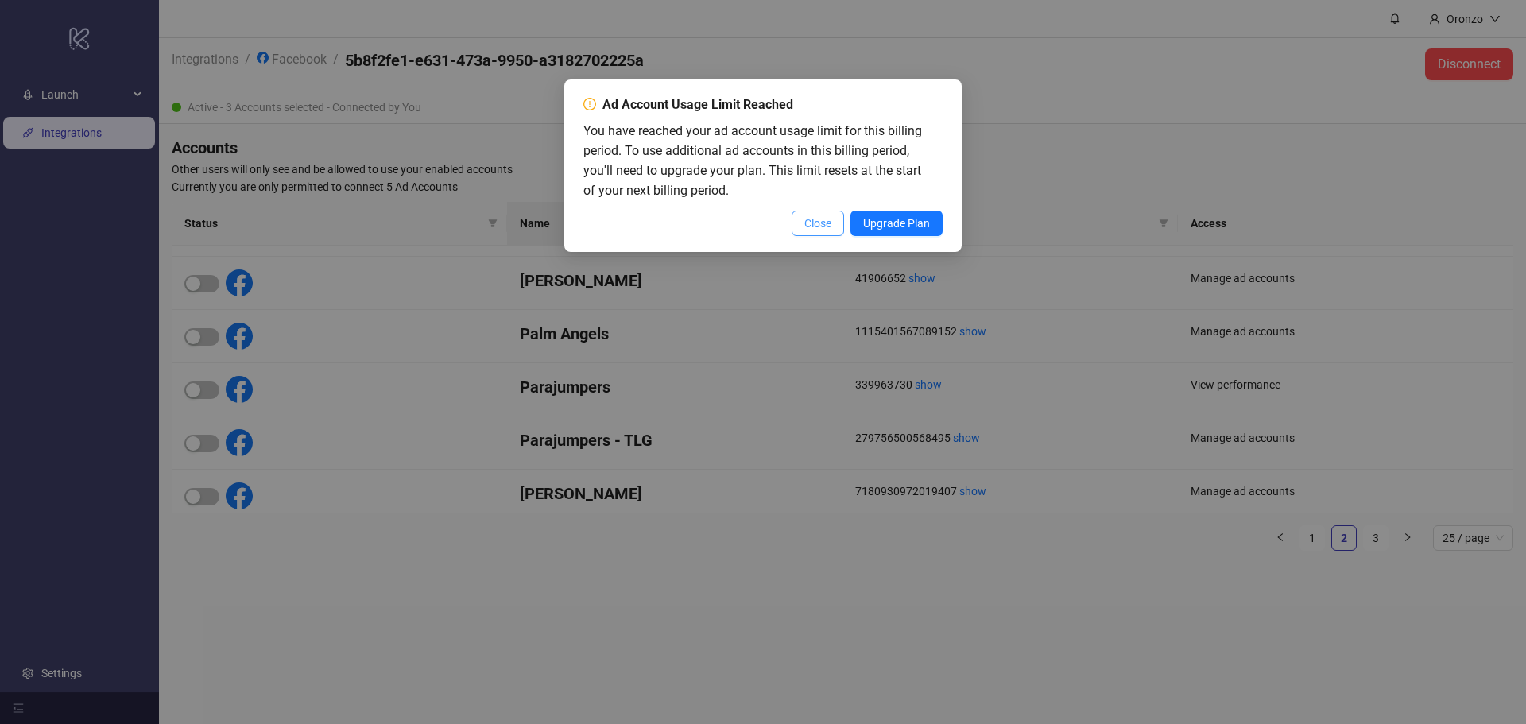
click at [818, 223] on span "Close" at bounding box center [817, 223] width 27 height 13
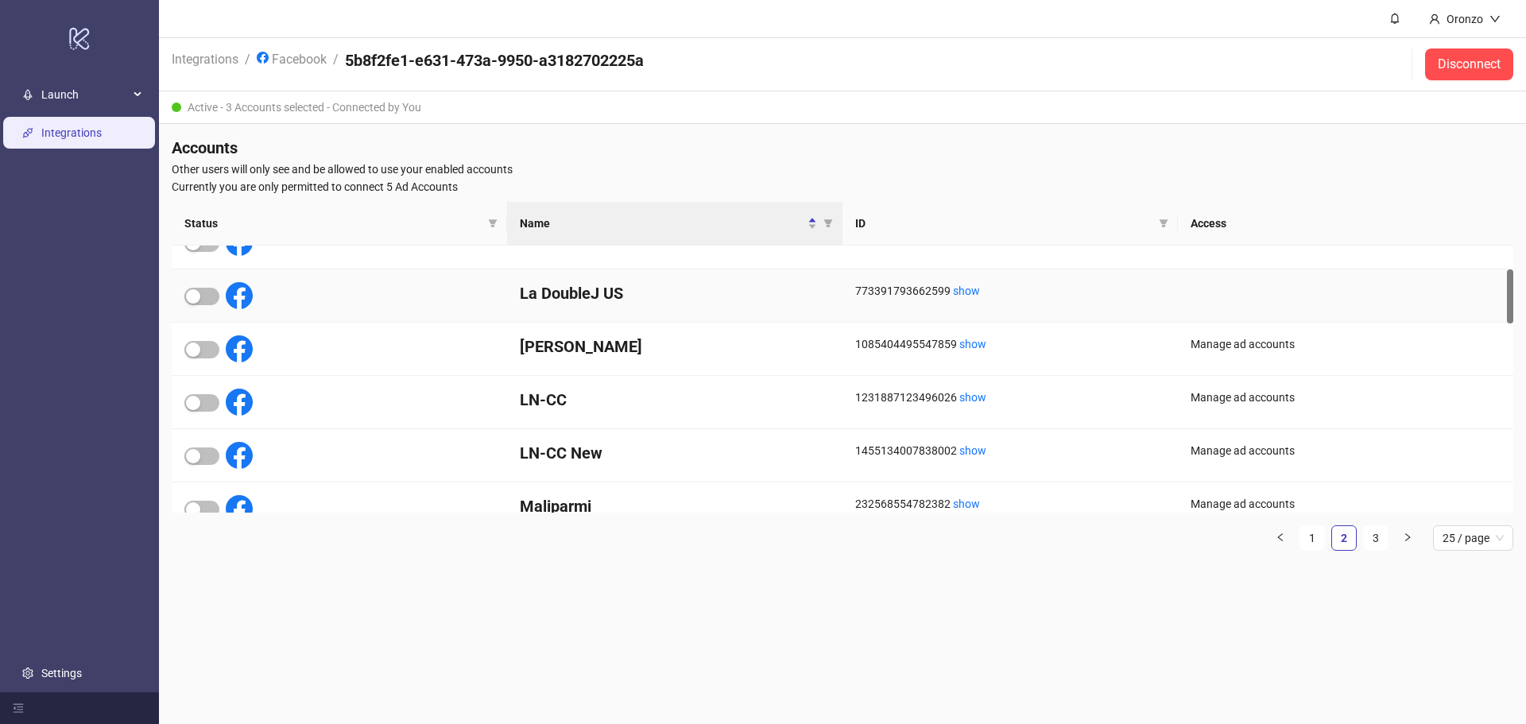
scroll to position [37, 0]
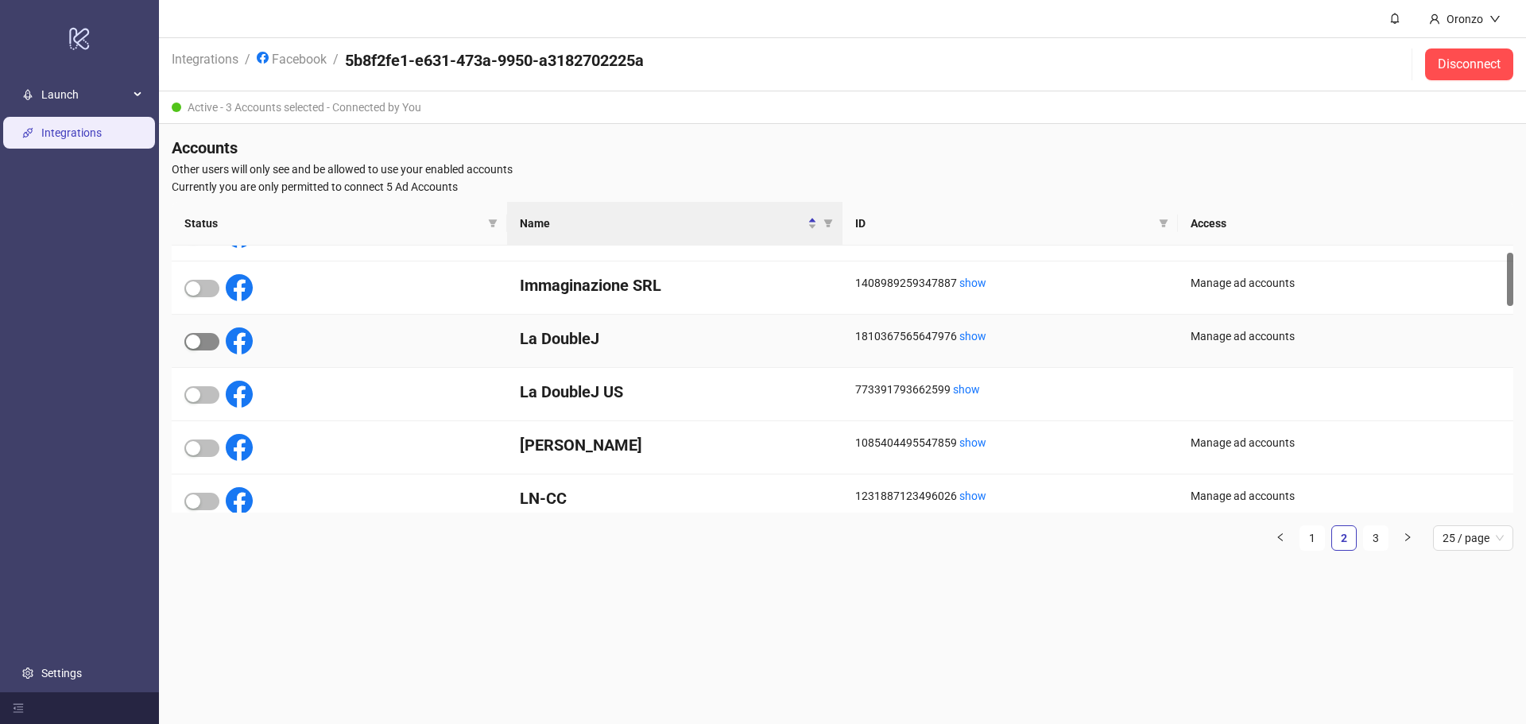
click at [203, 338] on span "button" at bounding box center [201, 341] width 35 height 17
